Goal: Information Seeking & Learning: Learn about a topic

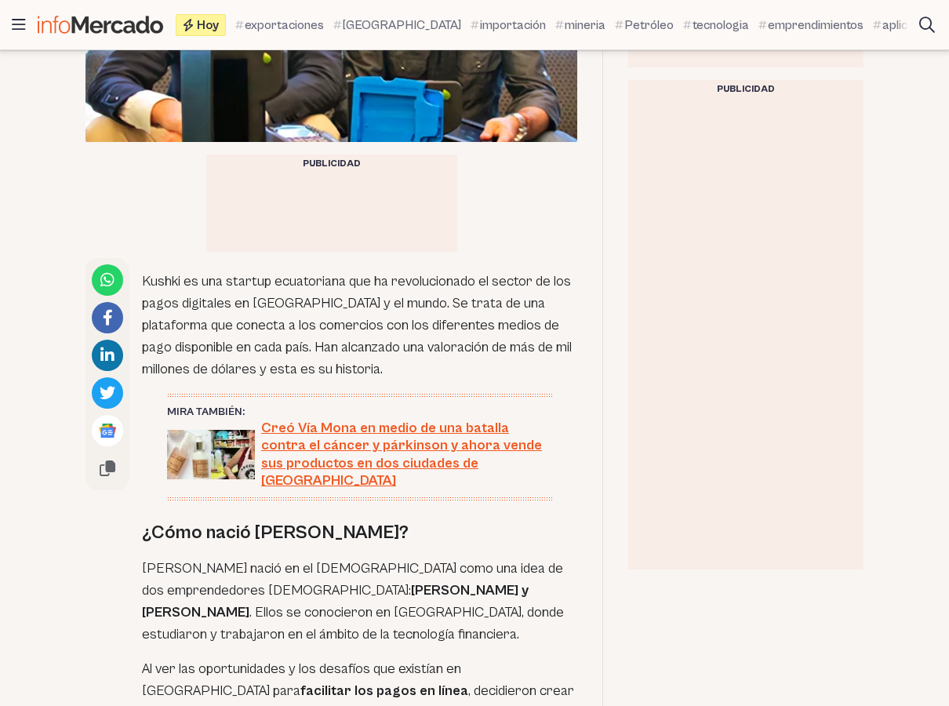
scroll to position [706, 0]
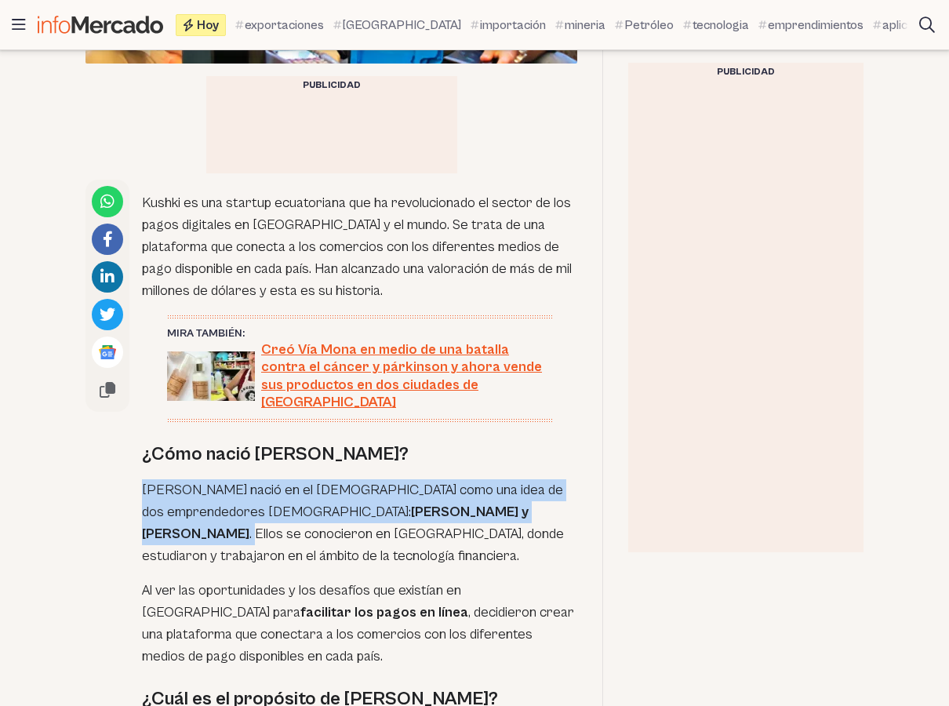
drag, startPoint x: 144, startPoint y: 313, endPoint x: 467, endPoint y: 329, distance: 322.6
click at [467, 479] on p "[PERSON_NAME] nació en el [DEMOGRAPHIC_DATA] como una idea de dos emprendedores…" at bounding box center [359, 523] width 435 height 88
copy p "[PERSON_NAME] nació en el [DEMOGRAPHIC_DATA] como una idea de dos emprendedores…"
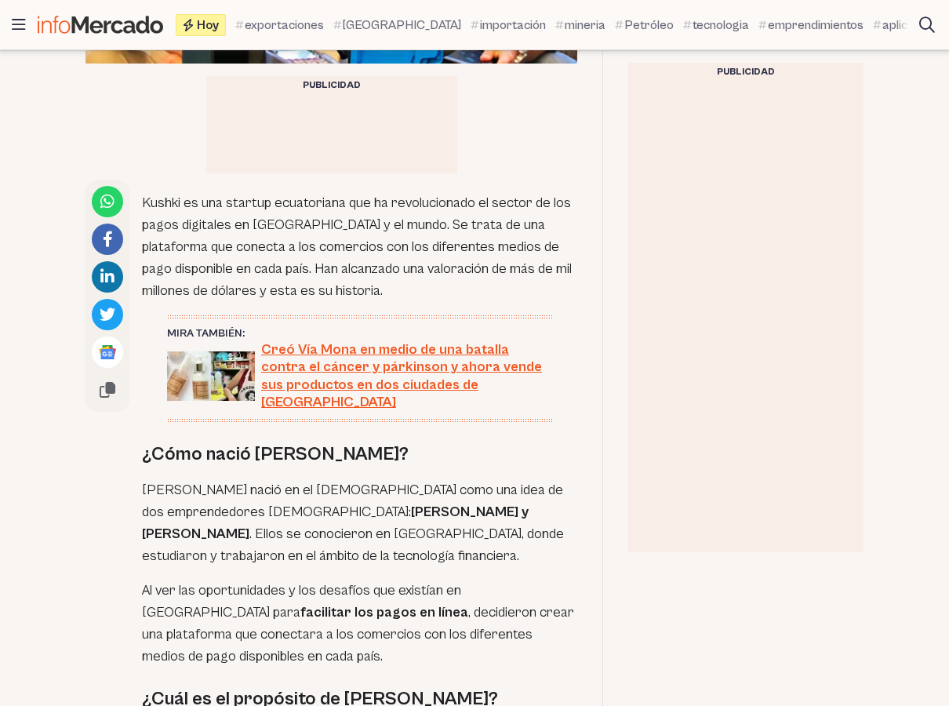
click at [466, 479] on p "[PERSON_NAME] nació en el [DEMOGRAPHIC_DATA] como una idea de dos emprendedores…" at bounding box center [359, 523] width 435 height 88
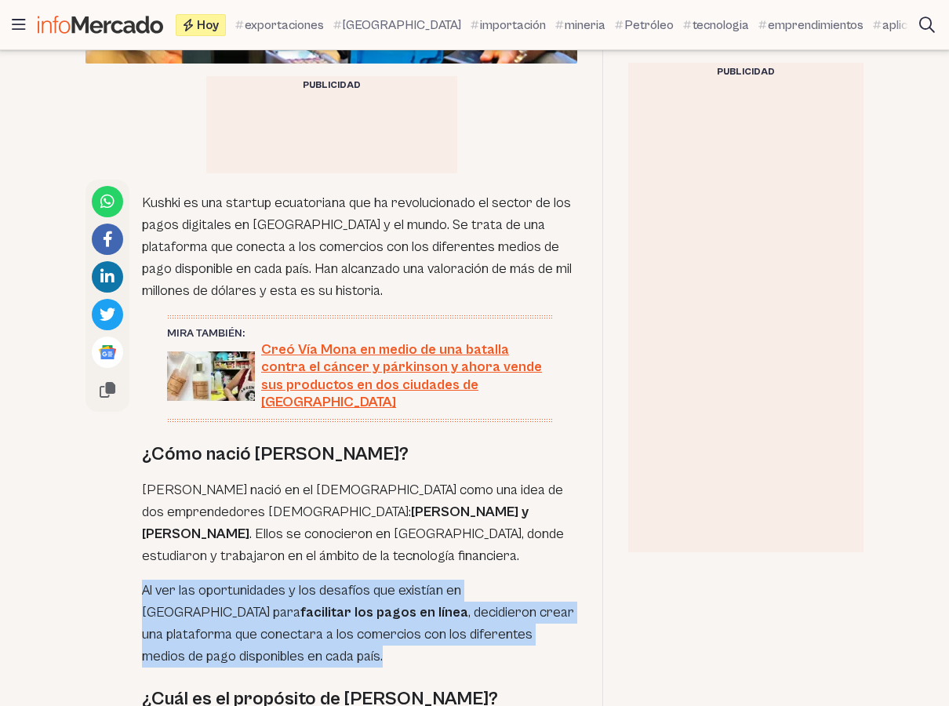
drag, startPoint x: 143, startPoint y: 413, endPoint x: 305, endPoint y: 485, distance: 177.3
click at [305, 579] on p "Al ver las oportunidades y los desafíos que existían en Latinoamérica para faci…" at bounding box center [359, 623] width 435 height 88
copy p "Al ver las oportunidades y los desafíos que existían en Latinoamérica para faci…"
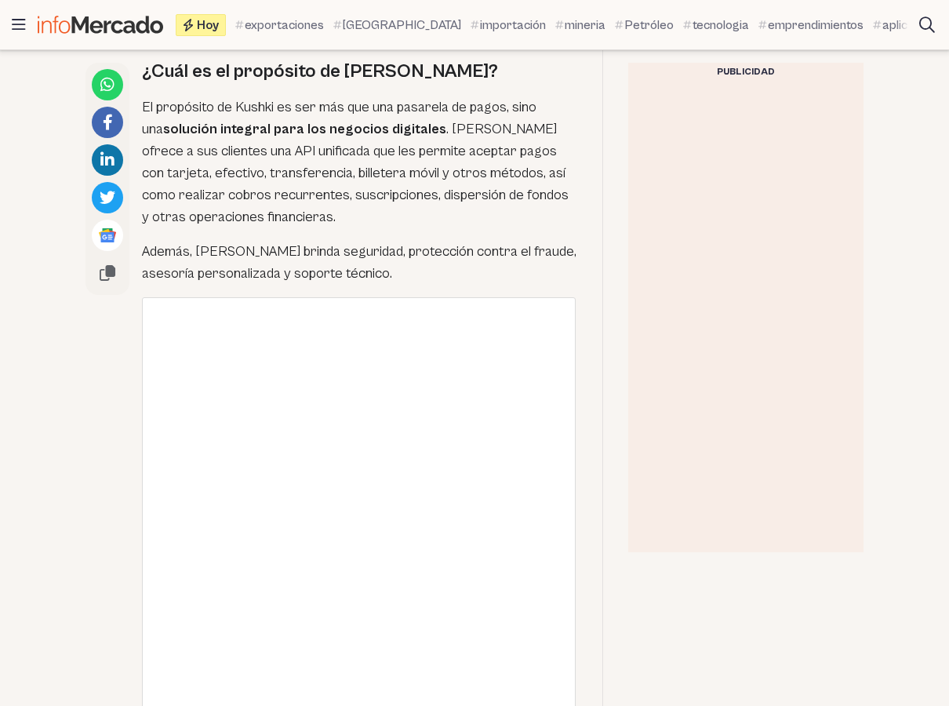
scroll to position [941, 0]
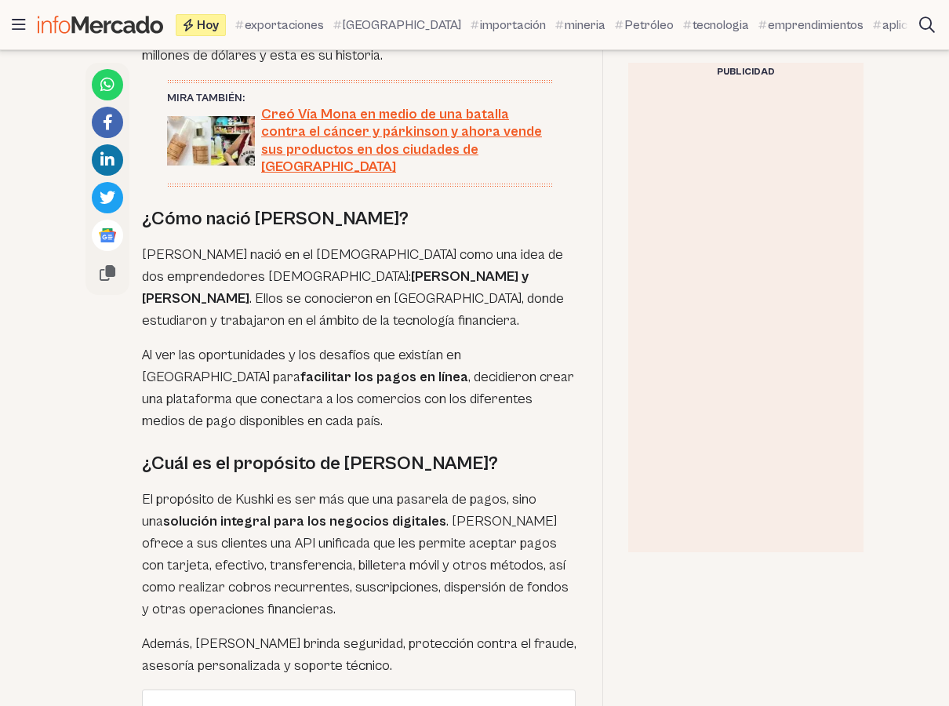
click at [441, 488] on p "El propósito de Kushki es ser más que una pasarela de pagos, sino una solución …" at bounding box center [359, 554] width 435 height 132
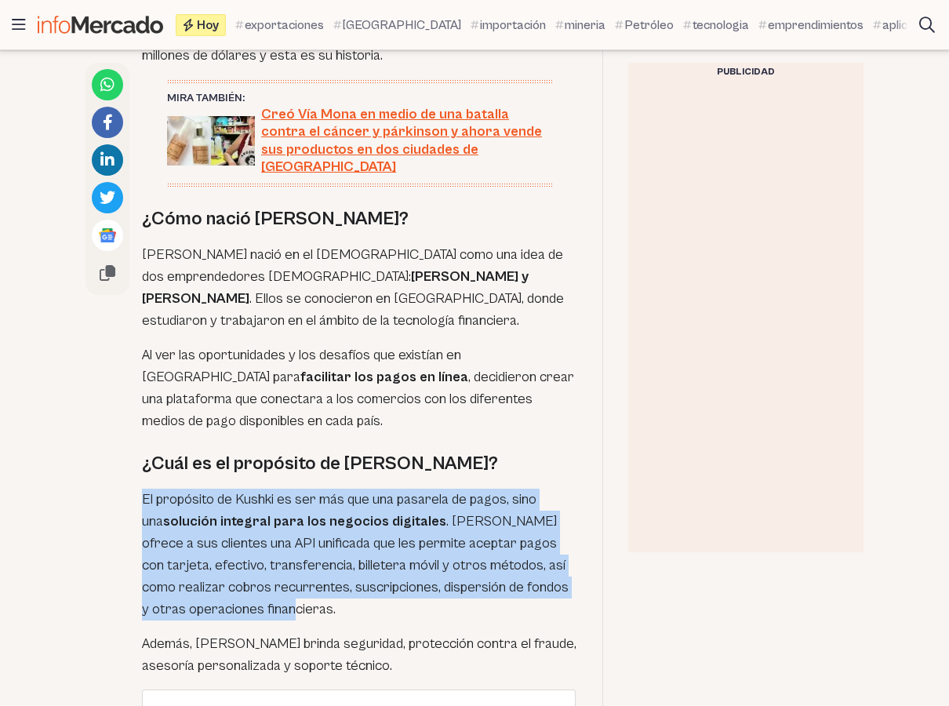
drag, startPoint x: 145, startPoint y: 322, endPoint x: 322, endPoint y: 433, distance: 208.9
click at [322, 488] on p "El propósito de Kushki es ser más que una pasarela de pagos, sino una solución …" at bounding box center [359, 554] width 435 height 132
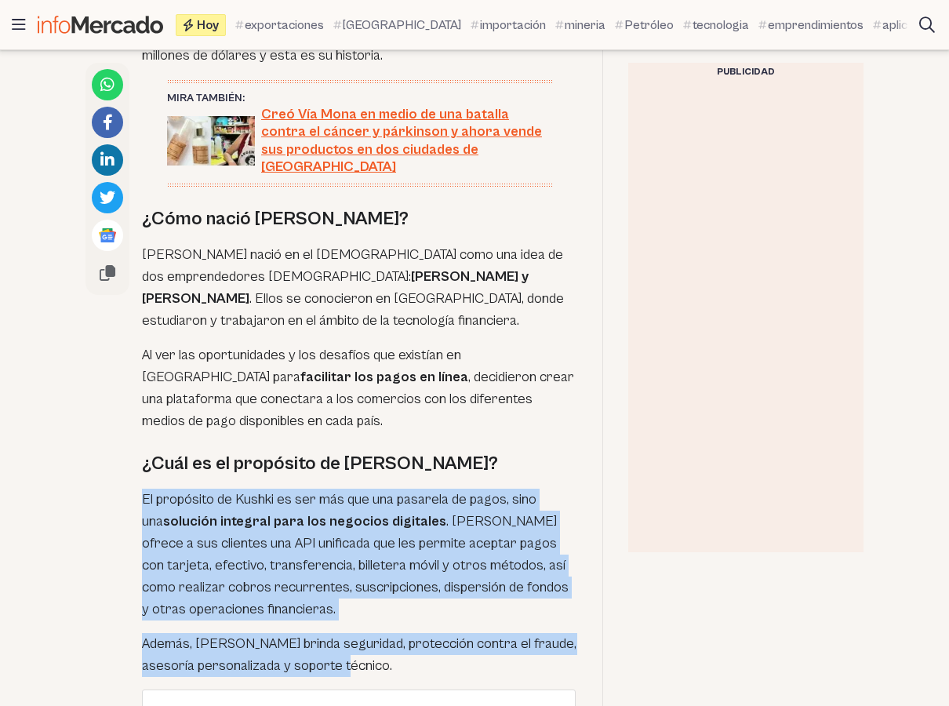
drag, startPoint x: 340, startPoint y: 489, endPoint x: 102, endPoint y: 332, distance: 284.7
copy div "El propósito de Kushki es ser más que una pasarela de pagos, sino una solución …"
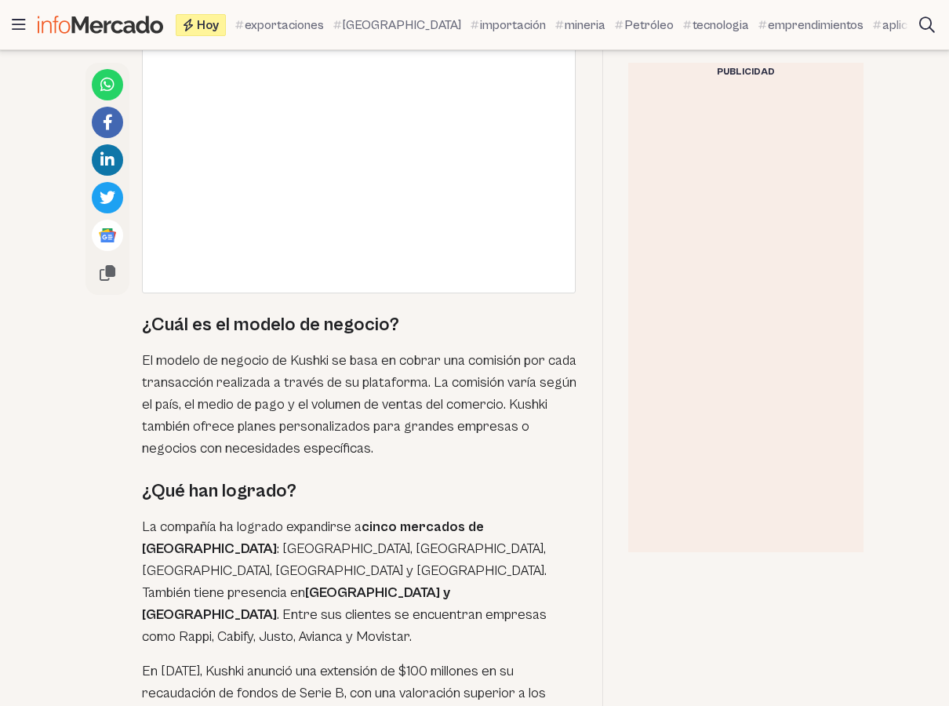
scroll to position [2274, 0]
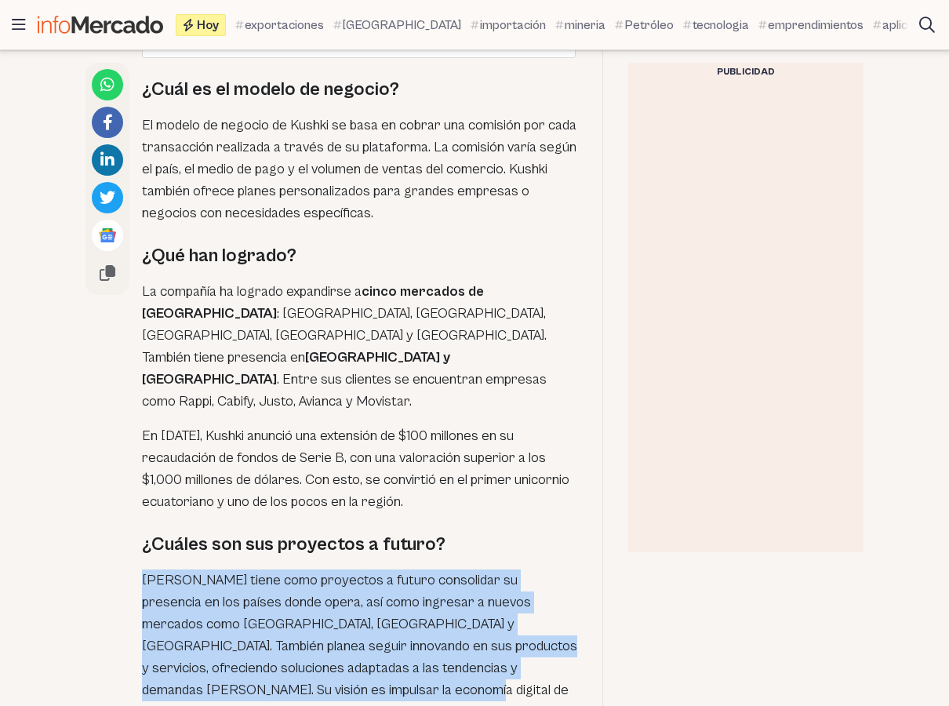
drag, startPoint x: 145, startPoint y: 359, endPoint x: 303, endPoint y: 461, distance: 187.7
click at [303, 569] on p "[PERSON_NAME] tiene como proyectos a futuro consolidar su presencia en los país…" at bounding box center [359, 646] width 435 height 154
copy p "[PERSON_NAME] tiene como proyectos a futuro consolidar su presencia en los país…"
